Goal: Find specific page/section: Find specific page/section

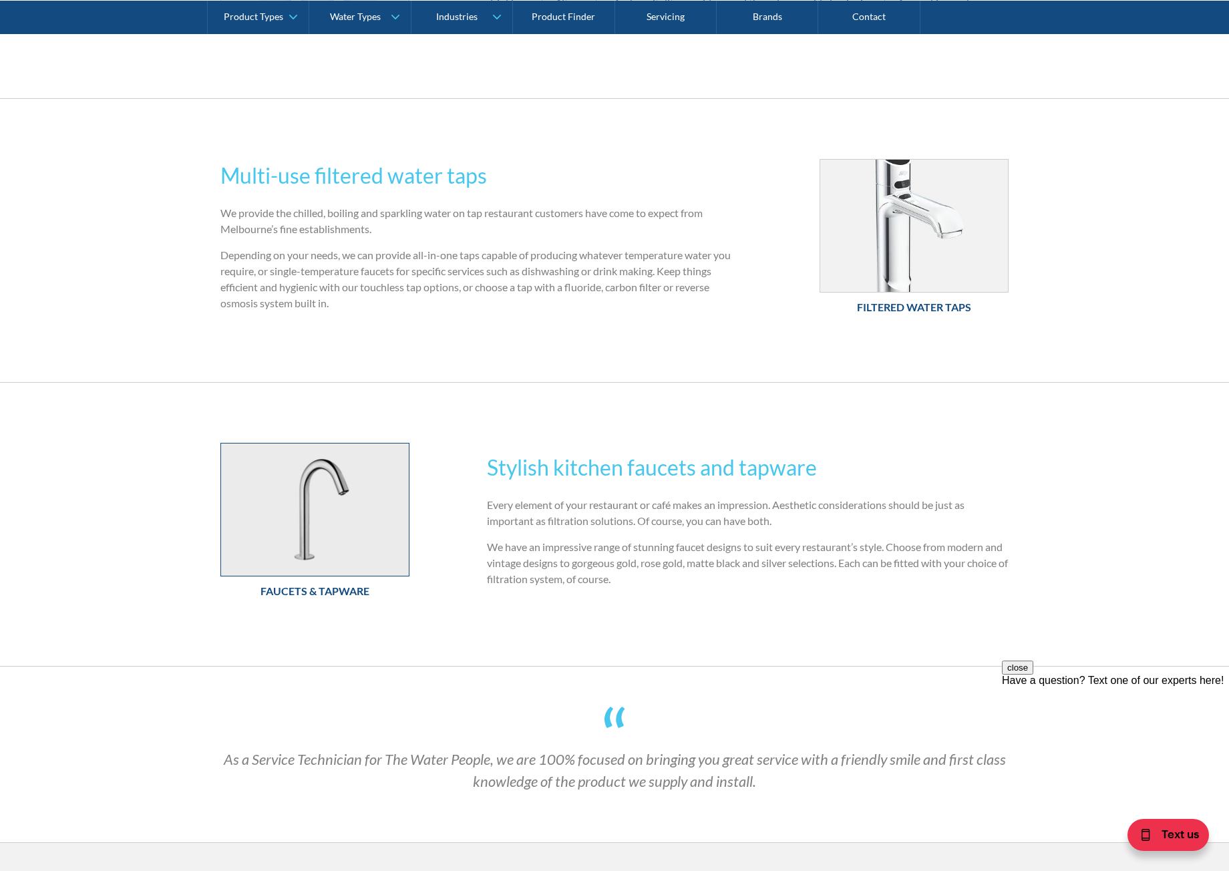
click at [323, 531] on img at bounding box center [315, 510] width 188 height 132
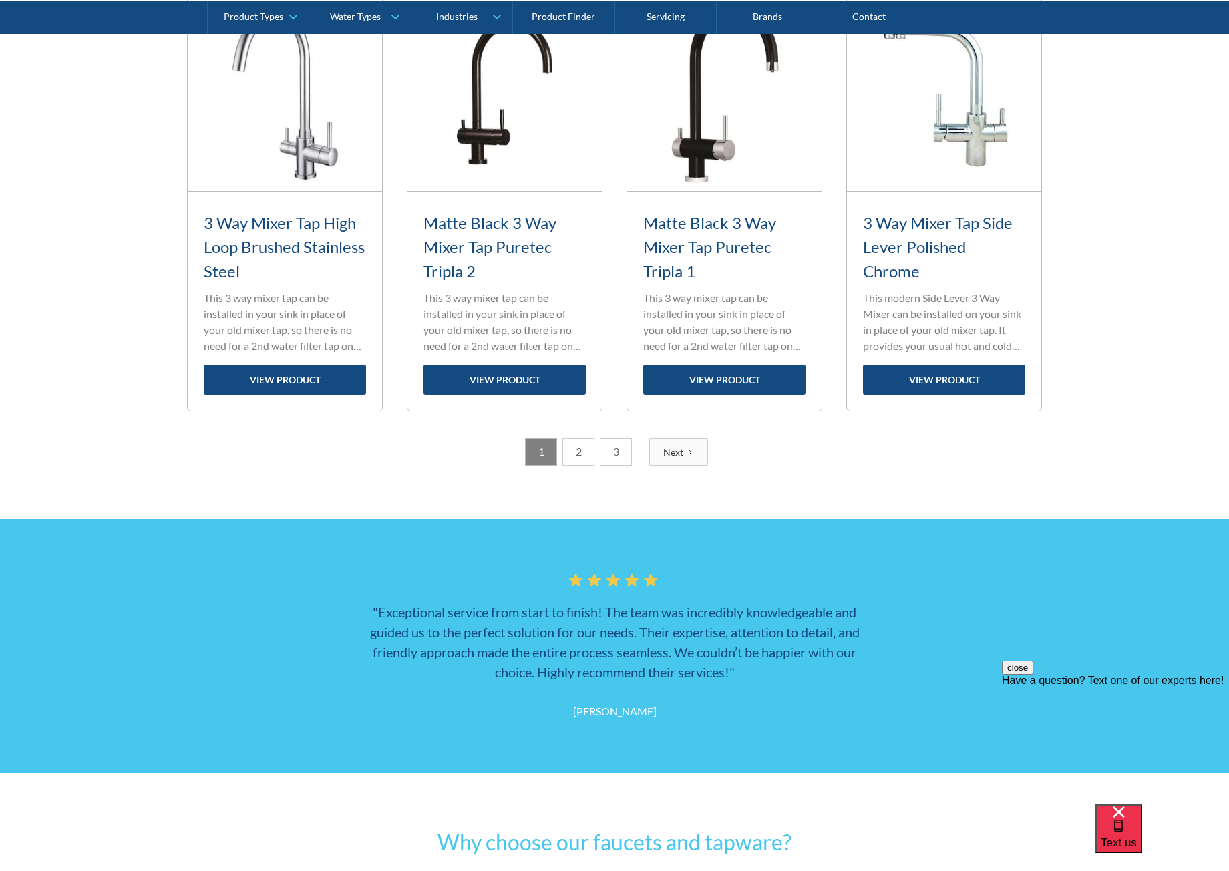
scroll to position [1937, 0]
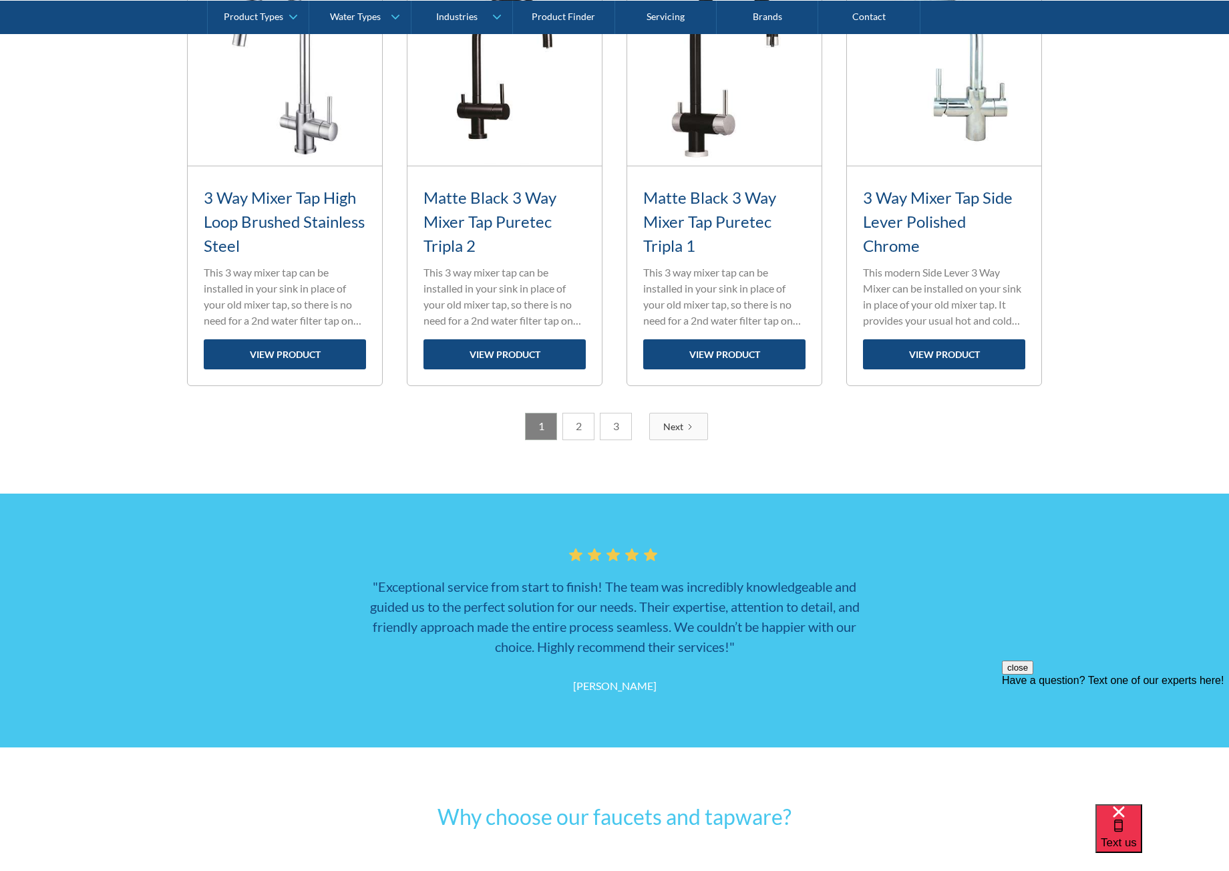
click at [585, 428] on link "2" at bounding box center [578, 426] width 32 height 27
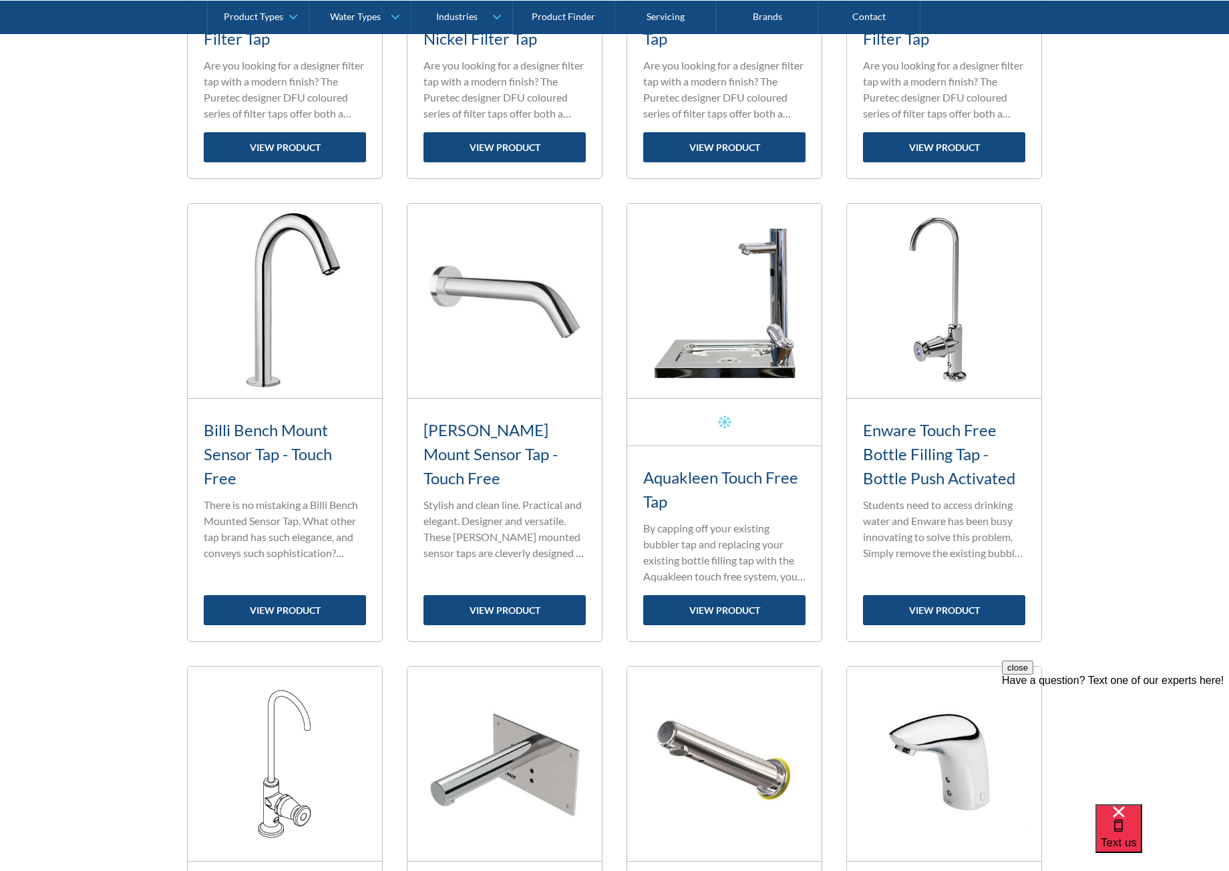
scroll to position [935, 0]
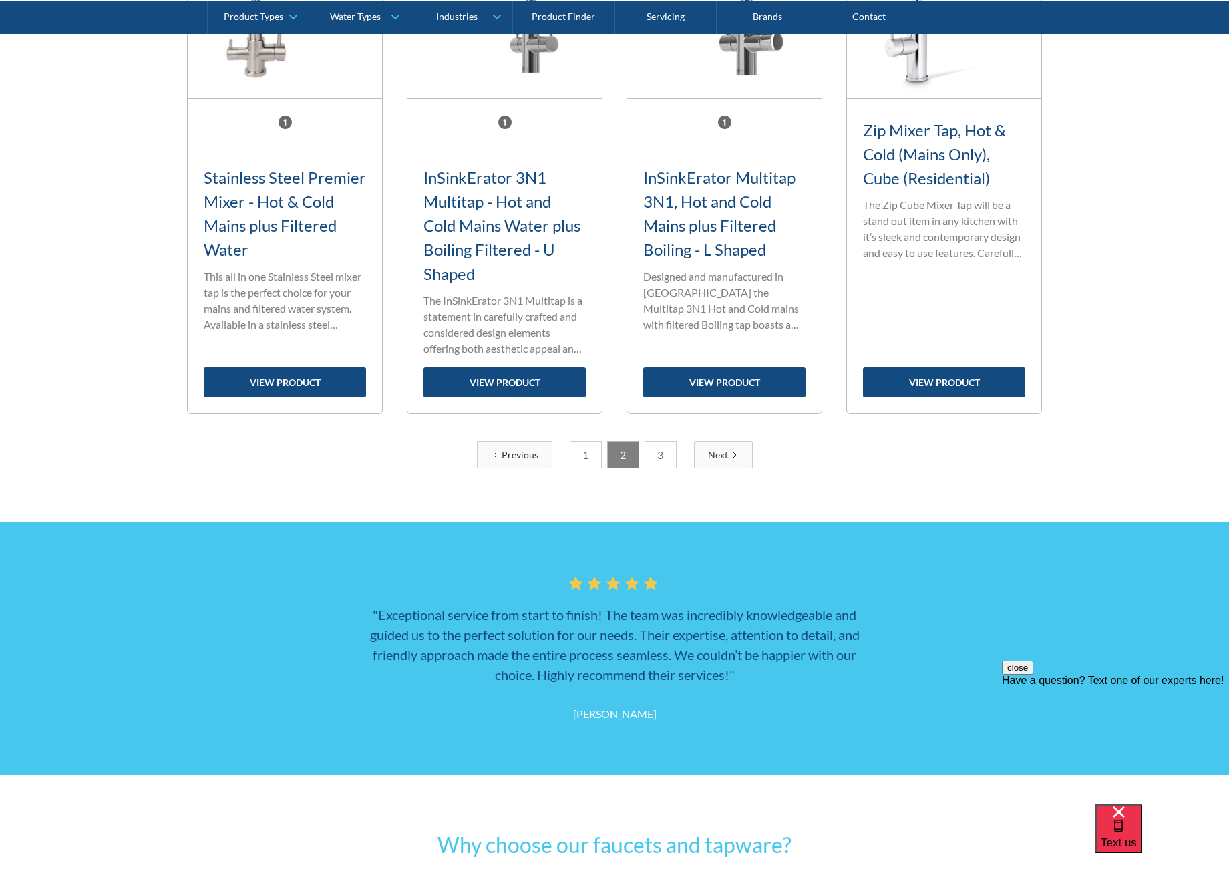
click at [663, 456] on link "3" at bounding box center [661, 454] width 32 height 27
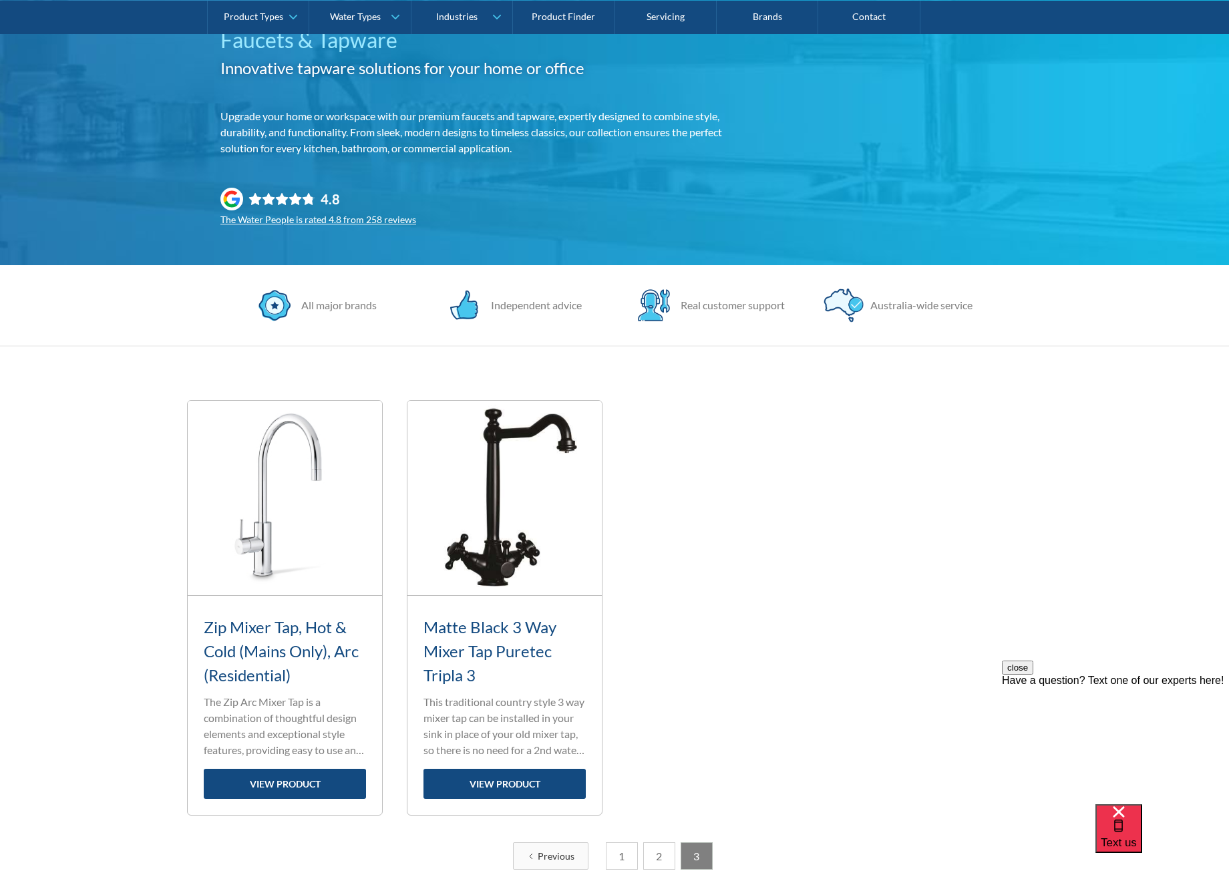
scroll to position [133, 0]
